Goal: Navigation & Orientation: Find specific page/section

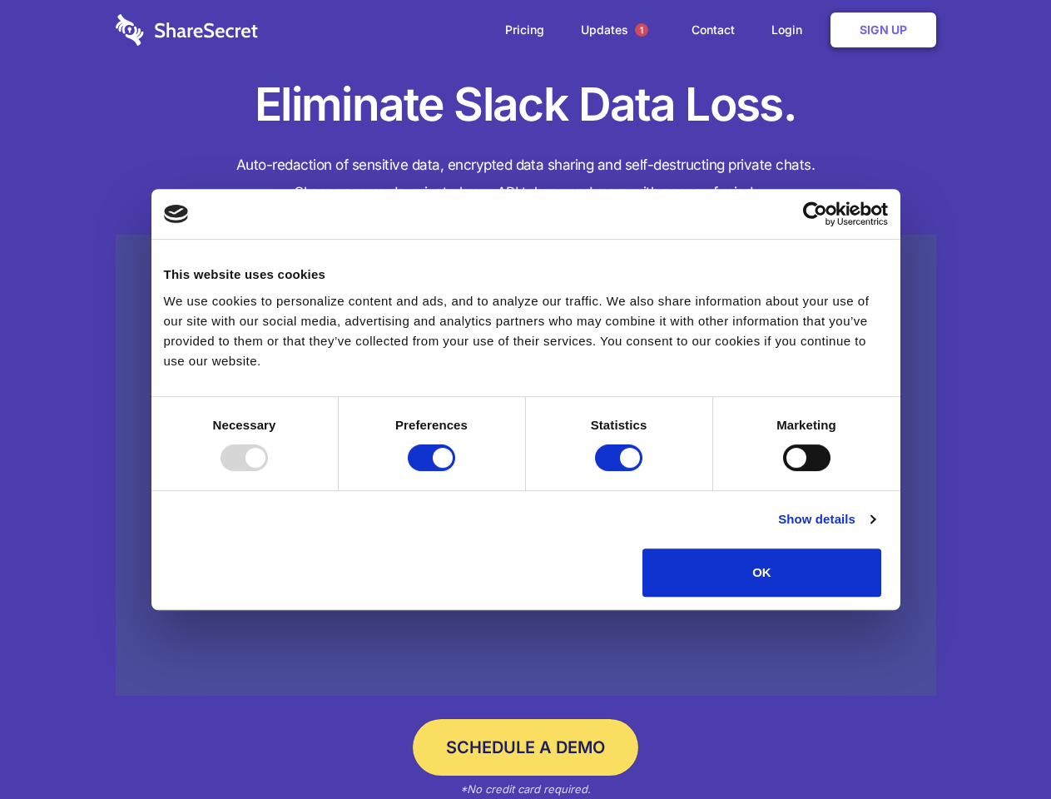
click at [268, 471] on div at bounding box center [243, 457] width 47 height 27
click at [455, 471] on input "Preferences" at bounding box center [431, 457] width 47 height 27
checkbox input "false"
click at [621, 471] on input "Statistics" at bounding box center [618, 457] width 47 height 27
checkbox input "false"
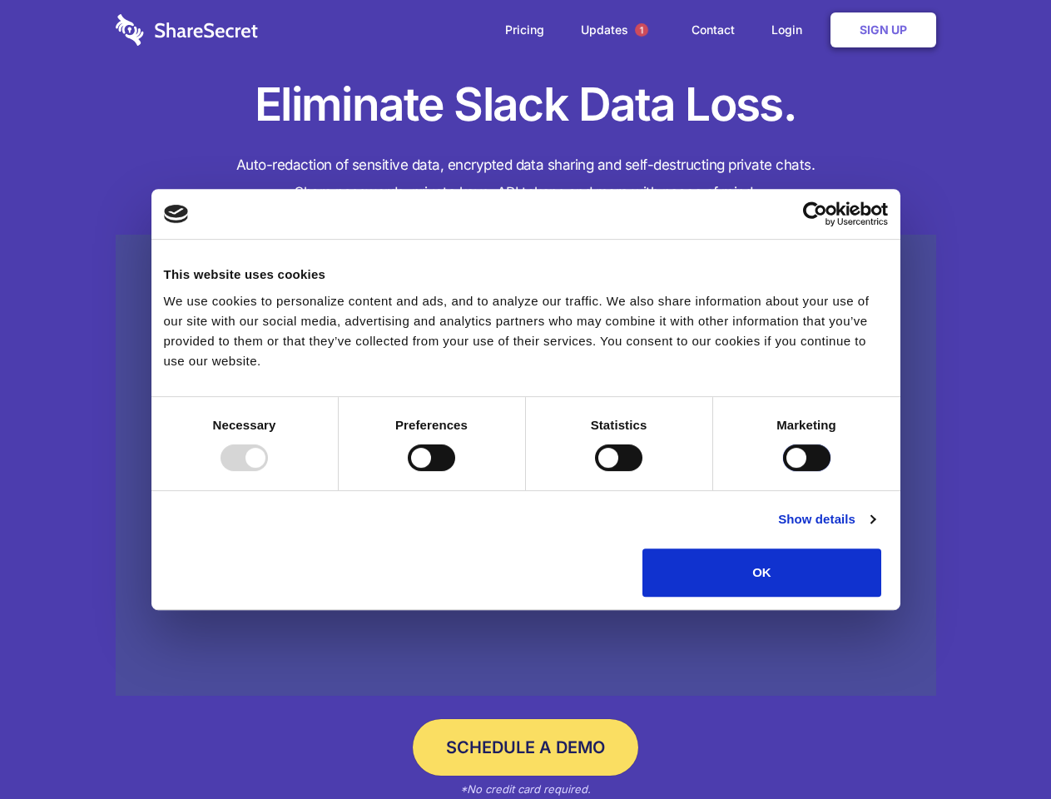
click at [783, 471] on input "Marketing" at bounding box center [806, 457] width 47 height 27
checkbox input "true"
click at [874, 529] on link "Show details" at bounding box center [826, 519] width 97 height 20
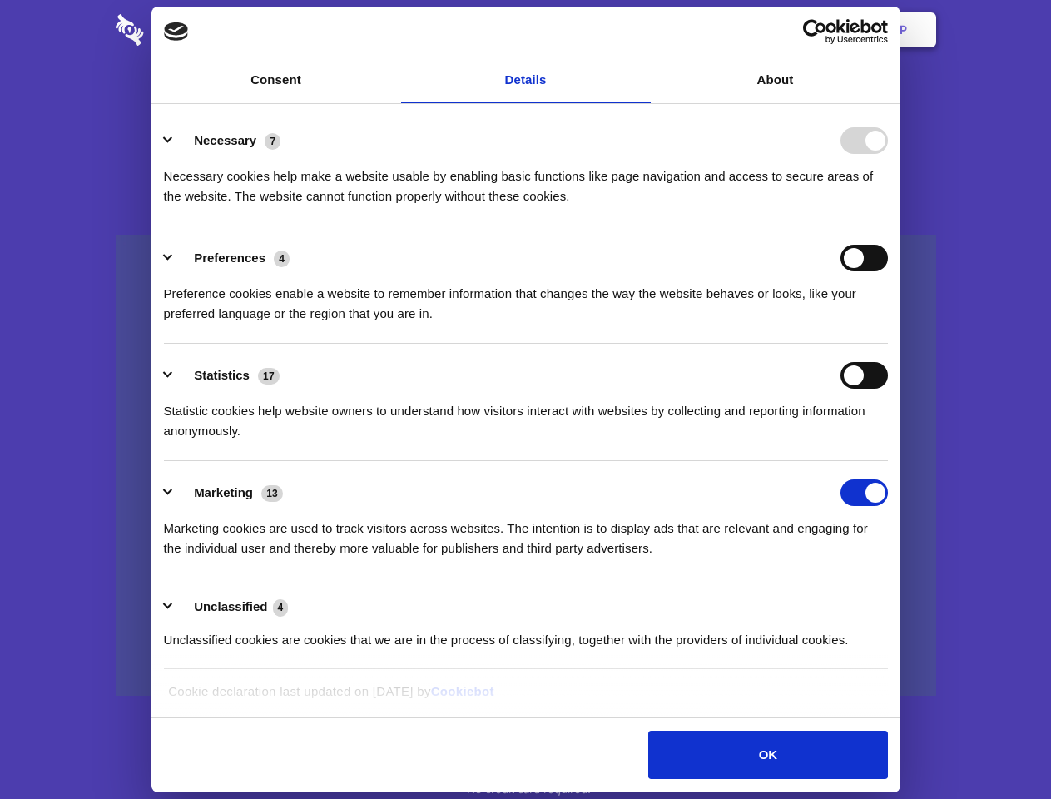
click at [888, 226] on li "Necessary 7 Necessary cookies help make a website usable by enabling basic func…" at bounding box center [526, 167] width 724 height 117
click at [641, 30] on span "1" at bounding box center [641, 29] width 13 height 13
